Goal: Task Accomplishment & Management: Complete application form

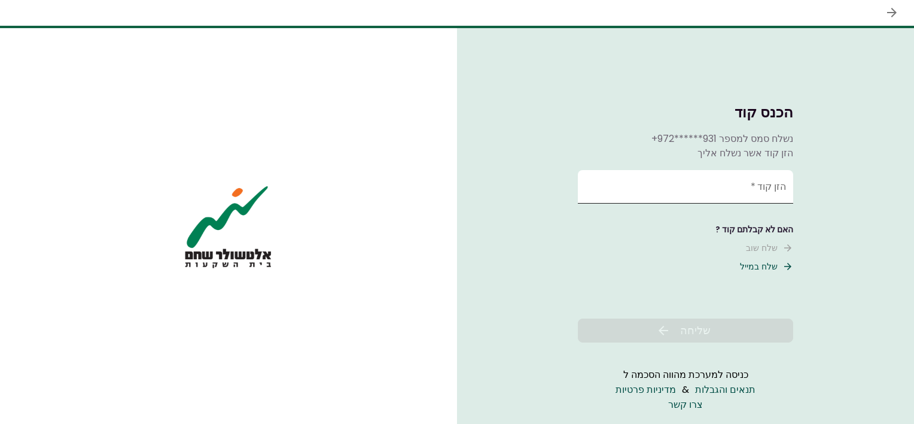
click at [700, 188] on input "הזן קוד   *" at bounding box center [685, 187] width 215 height 34
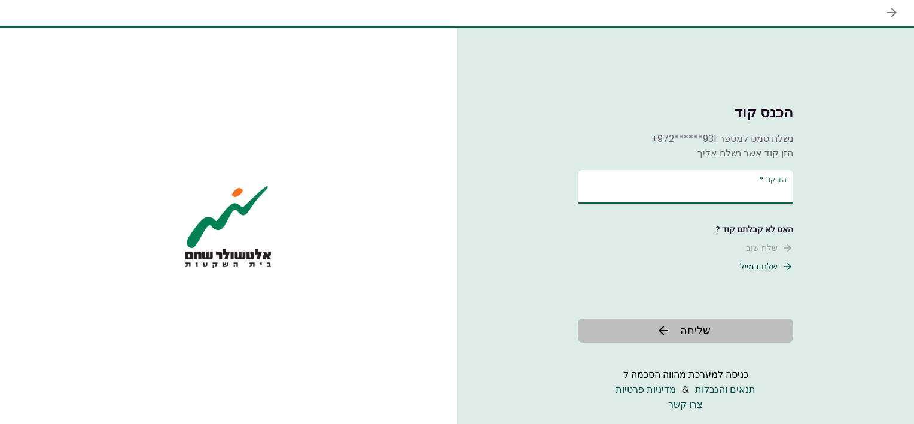
type input "******"
click at [688, 342] on button "שליחה" at bounding box center [685, 330] width 215 height 24
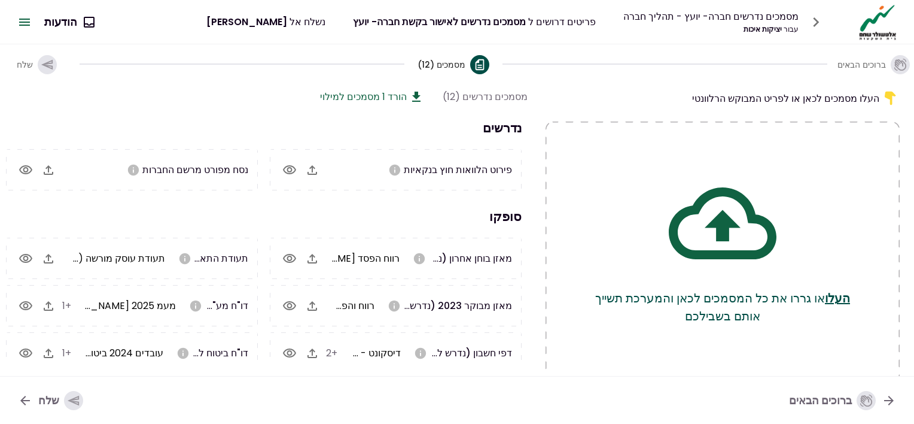
click at [309, 302] on icon "button" at bounding box center [312, 306] width 14 height 14
click at [316, 169] on icon "button" at bounding box center [312, 170] width 14 height 14
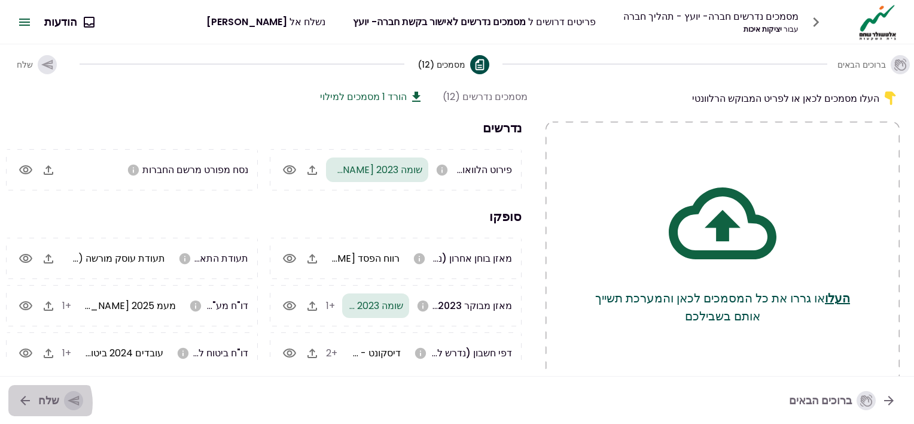
click at [36, 402] on button "שלח" at bounding box center [50, 400] width 84 height 31
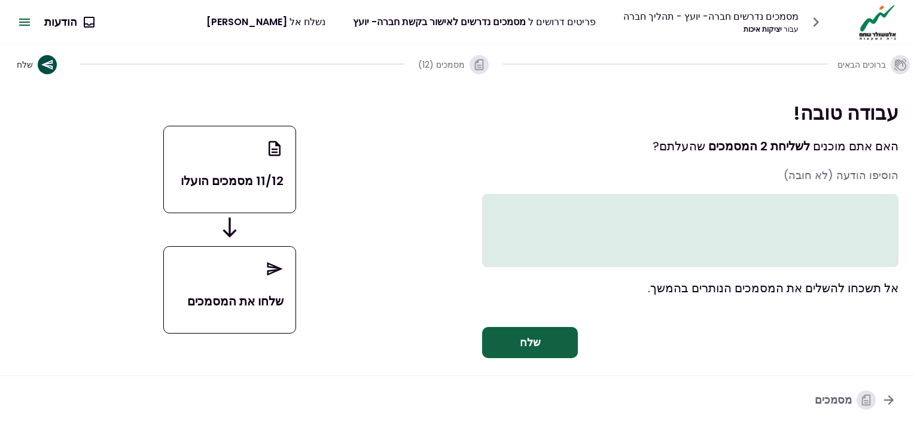
click at [535, 357] on button "שלח" at bounding box center [530, 342] width 96 height 31
